Goal: Use online tool/utility: Use online tool/utility

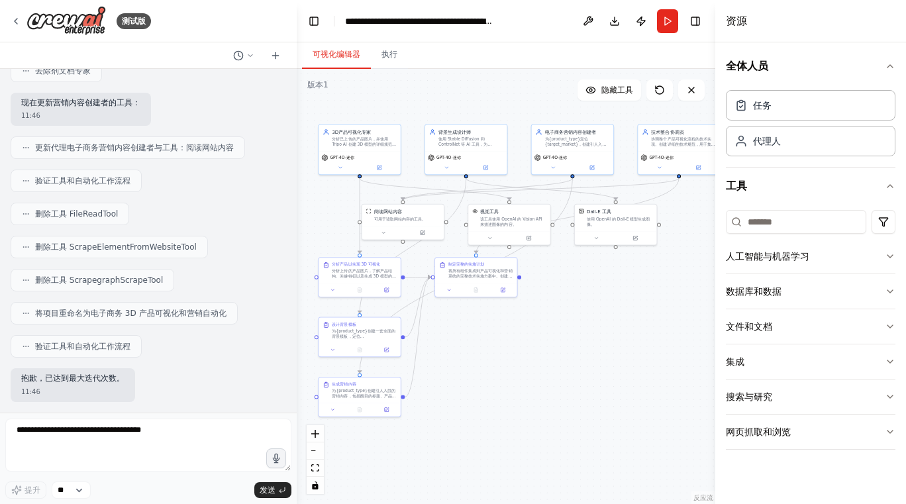
drag, startPoint x: 593, startPoint y: 393, endPoint x: 542, endPoint y: 386, distance: 51.4
click at [542, 386] on div ".deletable-edge-delete-btn { width: 20px; height: 20px; border: 0px solid #ffff…" at bounding box center [506, 286] width 419 height 435
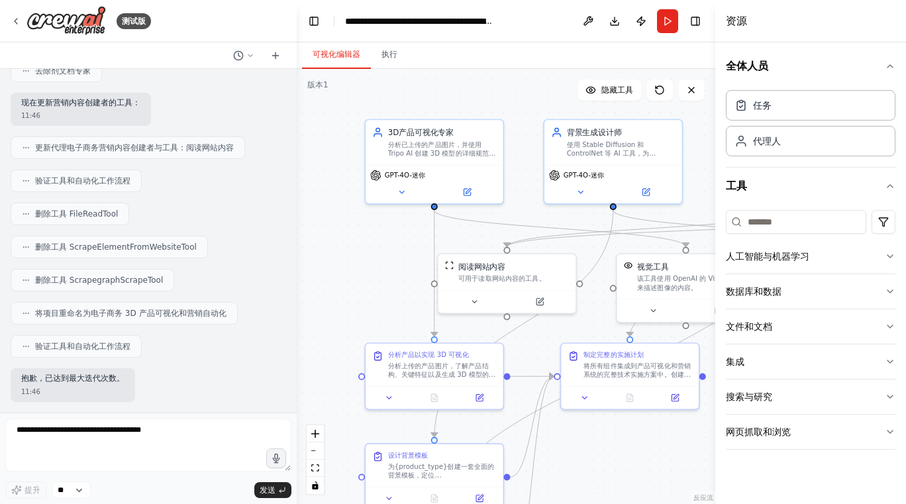
drag, startPoint x: 320, startPoint y: 197, endPoint x: 411, endPoint y: 248, distance: 104.7
click at [411, 248] on div ".deletable-edge-delete-btn { width: 20px; height: 20px; border: 0px solid #ffff…" at bounding box center [506, 286] width 419 height 435
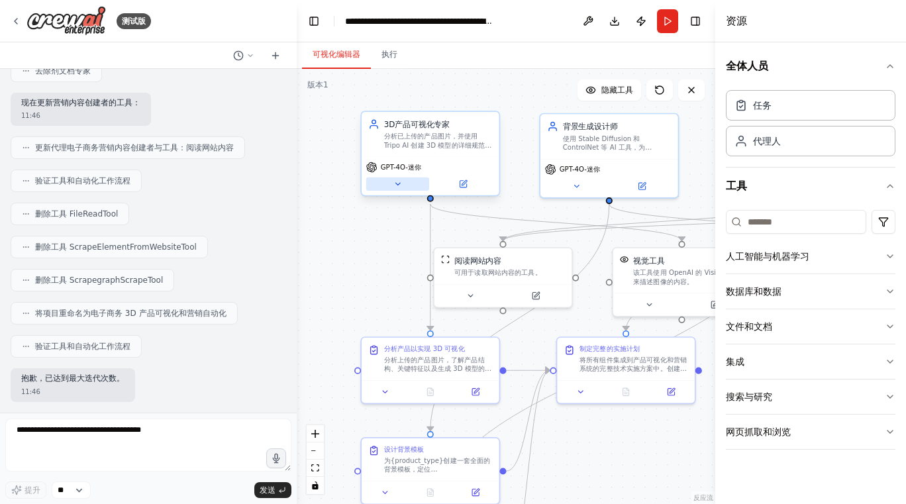
click at [399, 188] on icon at bounding box center [397, 183] width 9 height 9
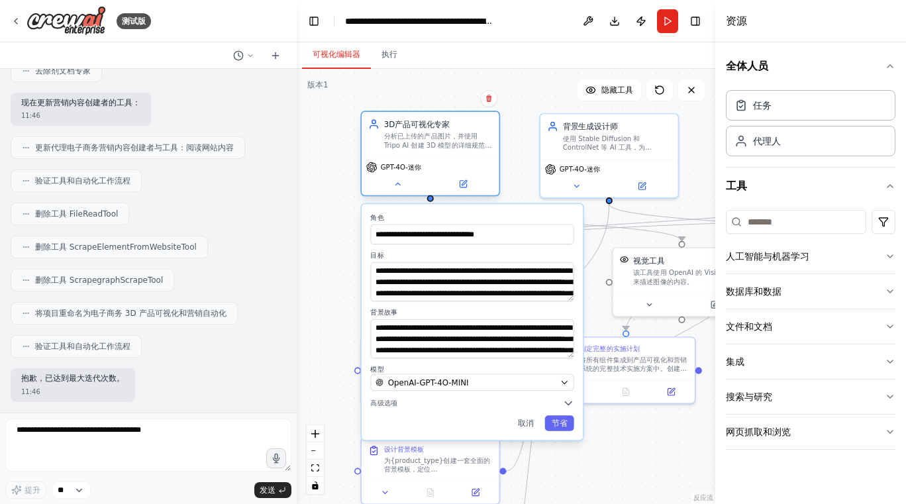
click at [400, 192] on div "GPT-4O-迷你" at bounding box center [431, 175] width 138 height 38
click at [399, 191] on div "GPT-4O-迷你" at bounding box center [431, 175] width 138 height 38
click at [397, 188] on icon at bounding box center [397, 183] width 9 height 9
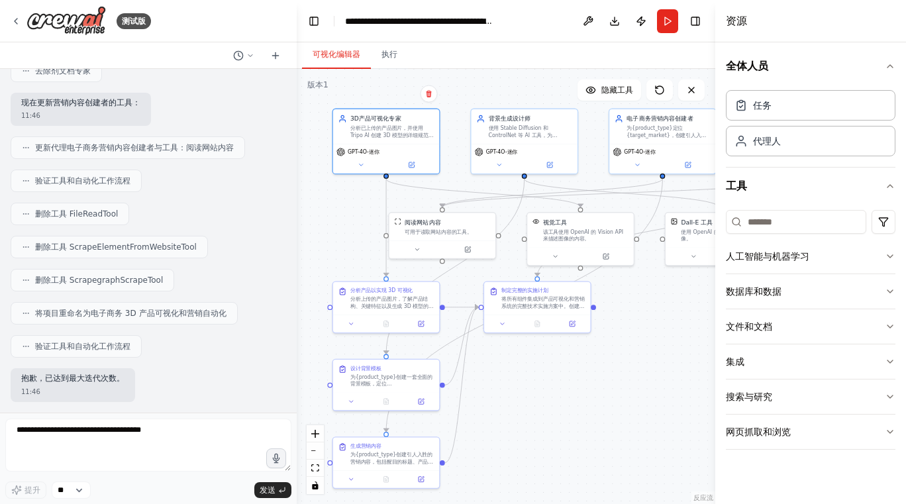
drag, startPoint x: 566, startPoint y: 455, endPoint x: 505, endPoint y: 382, distance: 95.5
click at [505, 382] on div ".deletable-edge-delete-btn { width: 20px; height: 20px; border: 0px solid #ffff…" at bounding box center [506, 286] width 419 height 435
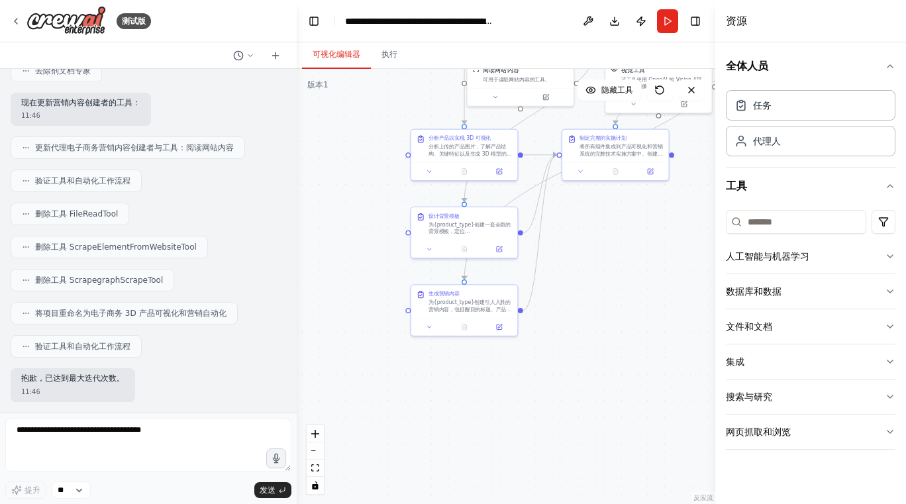
drag, startPoint x: 487, startPoint y: 410, endPoint x: 565, endPoint y: 258, distance: 171.2
click at [565, 258] on div ".deletable-edge-delete-btn { width: 20px; height: 20px; border: 0px solid #ffff…" at bounding box center [506, 286] width 419 height 435
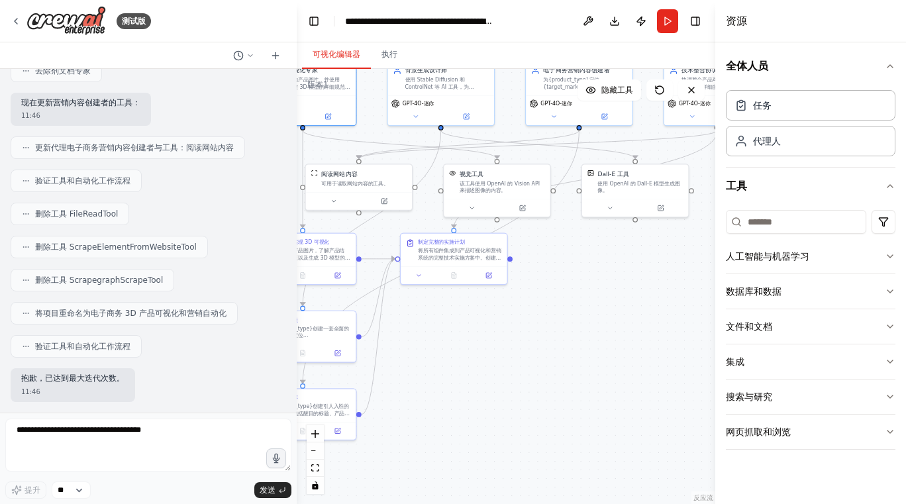
drag, startPoint x: 605, startPoint y: 213, endPoint x: 443, endPoint y: 317, distance: 192.2
click at [443, 317] on div ".deletable-edge-delete-btn { width: 20px; height: 20px; border: 0px solid #ffff…" at bounding box center [506, 286] width 419 height 435
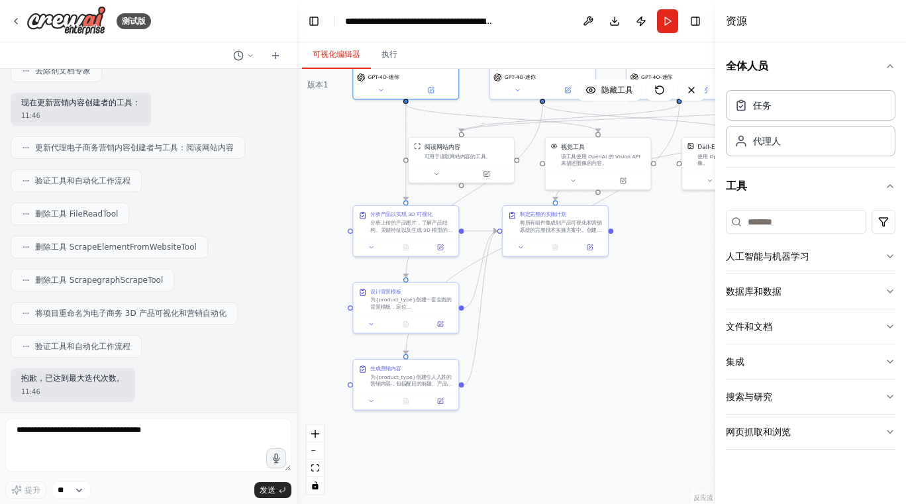
drag, startPoint x: 442, startPoint y: 331, endPoint x: 545, endPoint y: 303, distance: 106.5
click at [545, 303] on div ".deletable-edge-delete-btn { width: 20px; height: 20px; border: 0px solid #ffff…" at bounding box center [506, 286] width 419 height 435
click at [801, 434] on button "网页抓取和浏览" at bounding box center [811, 432] width 170 height 34
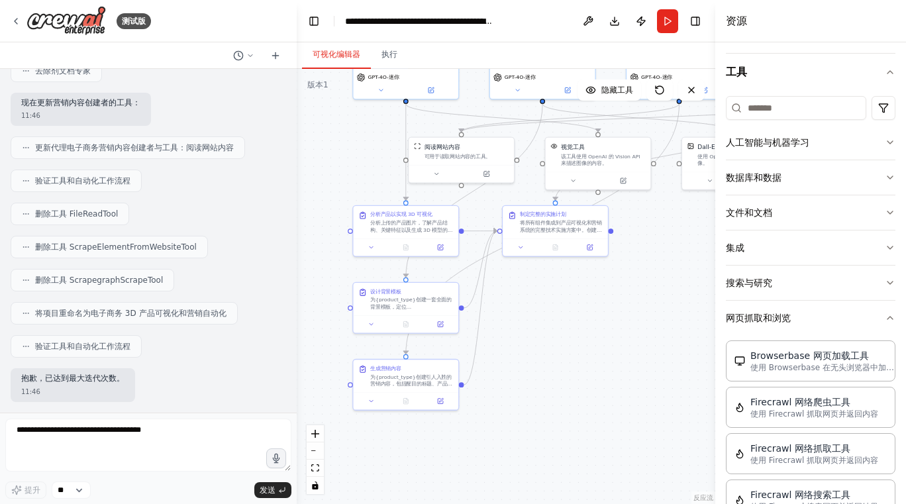
scroll to position [113, 0]
click at [835, 170] on button "数据库和数据" at bounding box center [811, 178] width 170 height 34
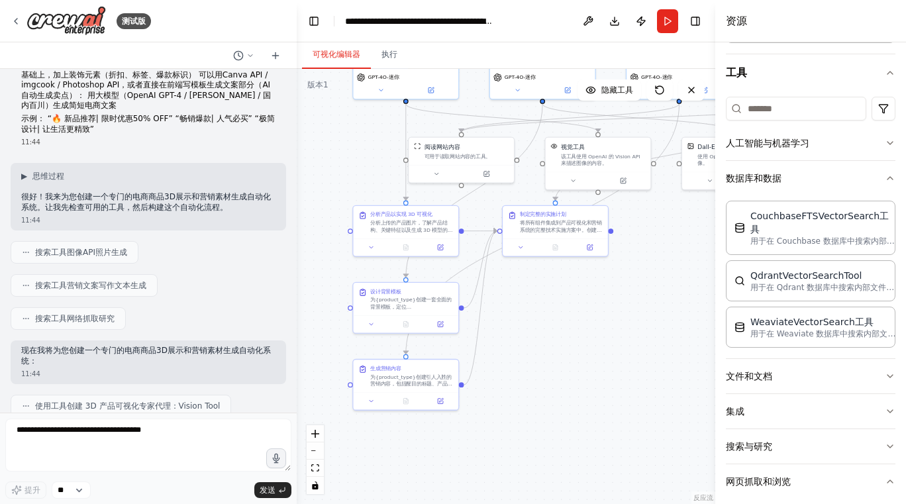
scroll to position [1998, 0]
click at [39, 212] on p "很好！我来为您创建一个专门的电商商品3D展示和营销素材生成自动化系统。让我先检查可用的工具，然后构建这个自动化流程。" at bounding box center [148, 201] width 254 height 21
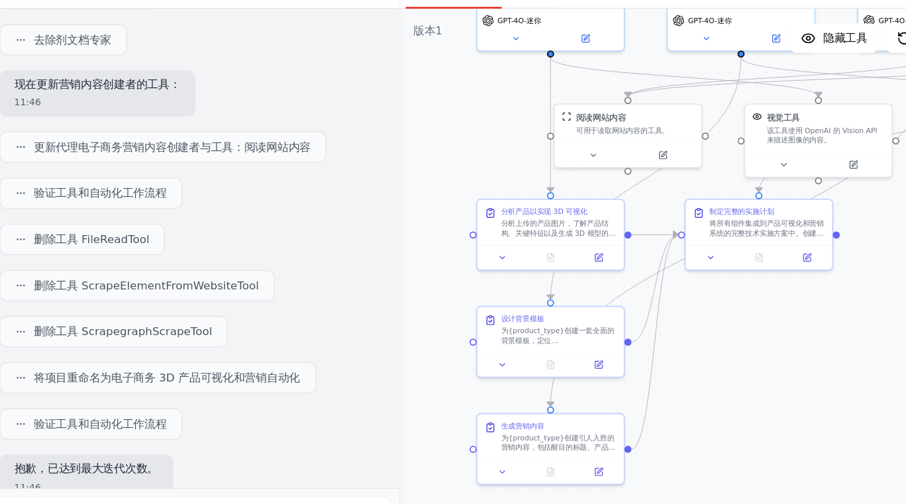
scroll to position [3067, 0]
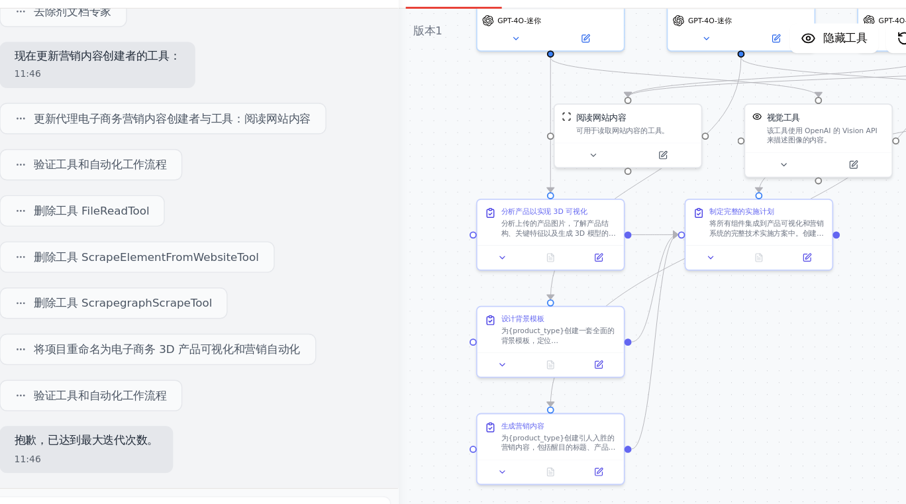
click at [227, 80] on div "去除剂文档专家" at bounding box center [149, 71] width 276 height 23
